Goal: Use online tool/utility: Utilize a website feature to perform a specific function

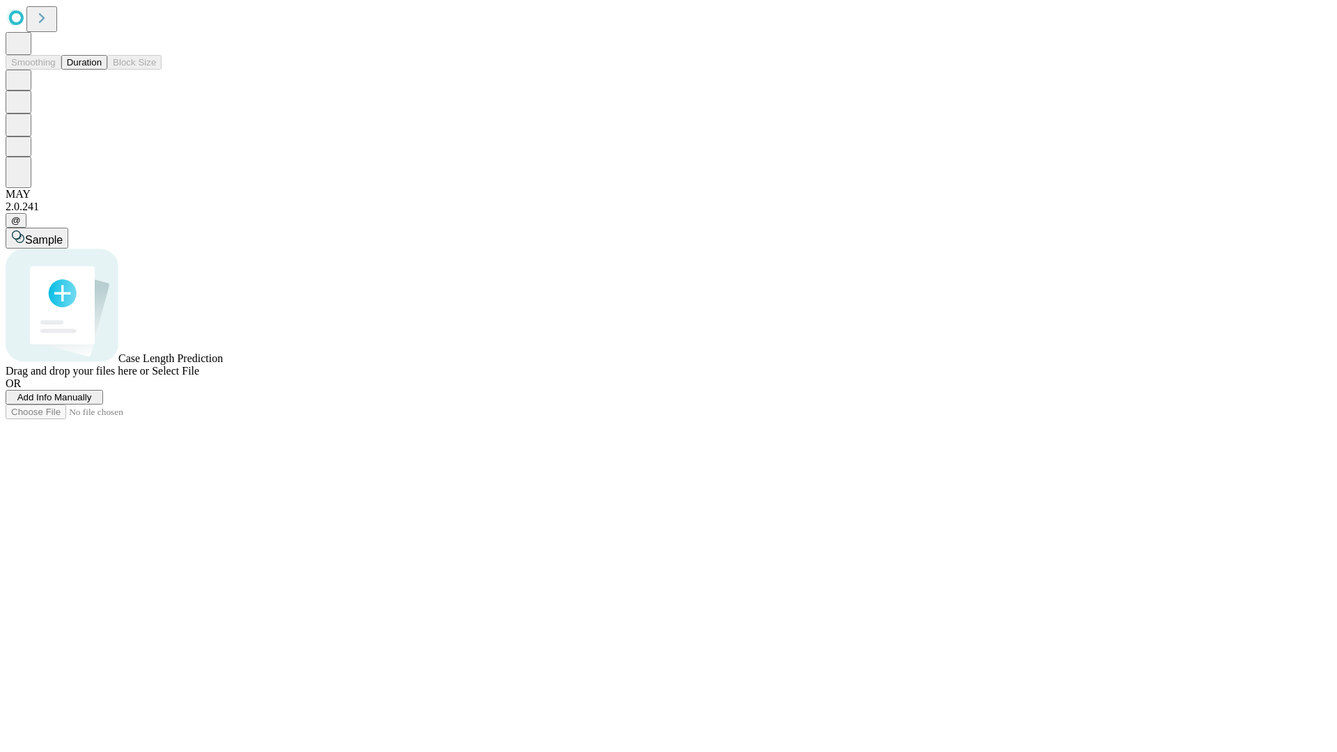
click at [102, 70] on button "Duration" at bounding box center [84, 62] width 46 height 15
click at [199, 377] on span "Select File" at bounding box center [175, 371] width 47 height 12
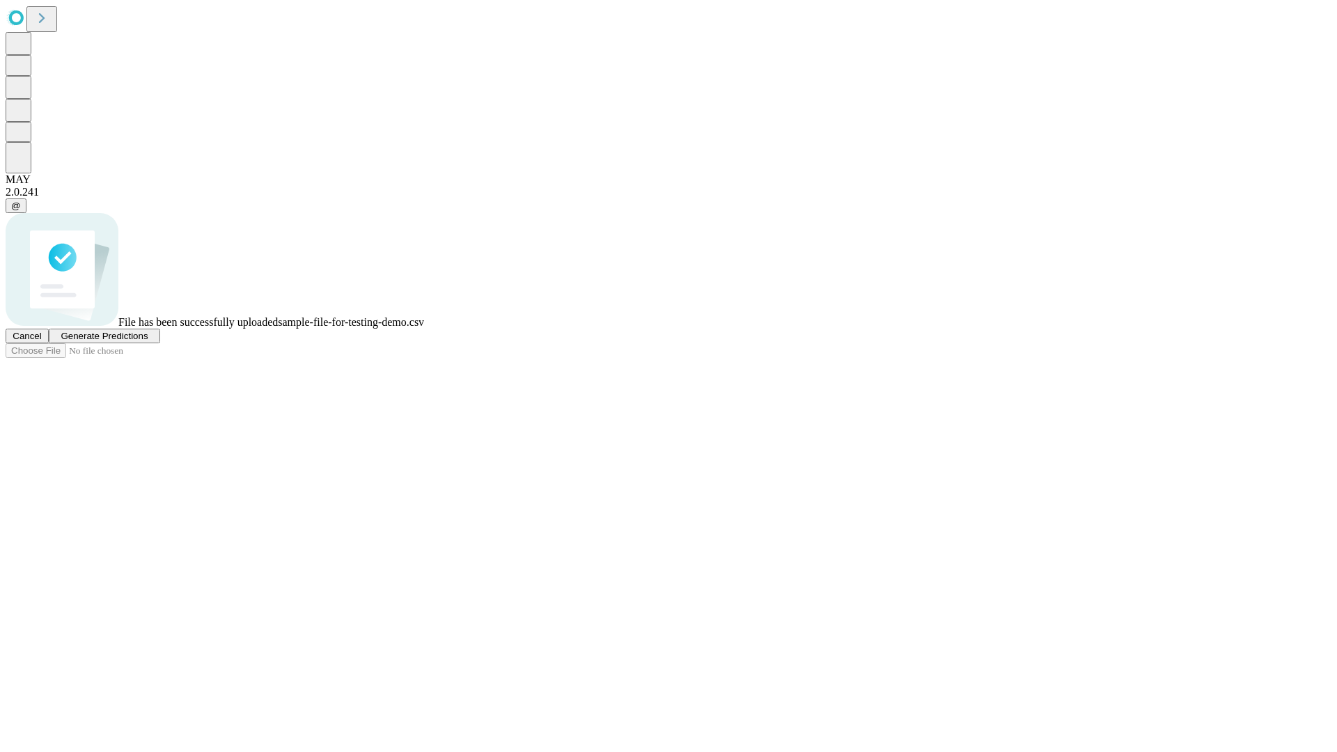
click at [148, 341] on span "Generate Predictions" at bounding box center [104, 336] width 87 height 10
